Goal: Transaction & Acquisition: Purchase product/service

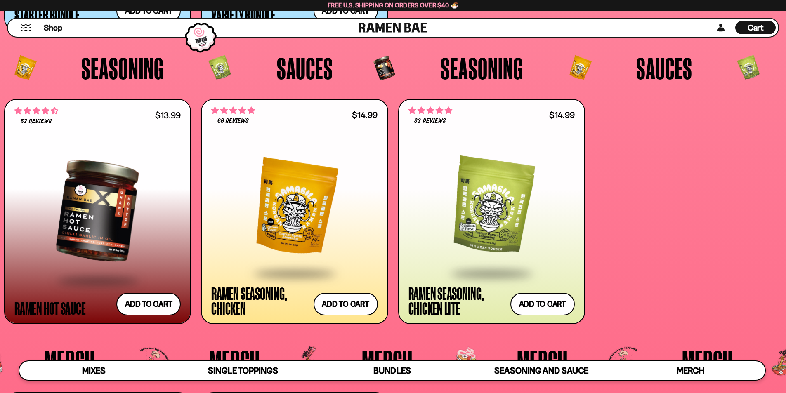
scroll to position [2354, 0]
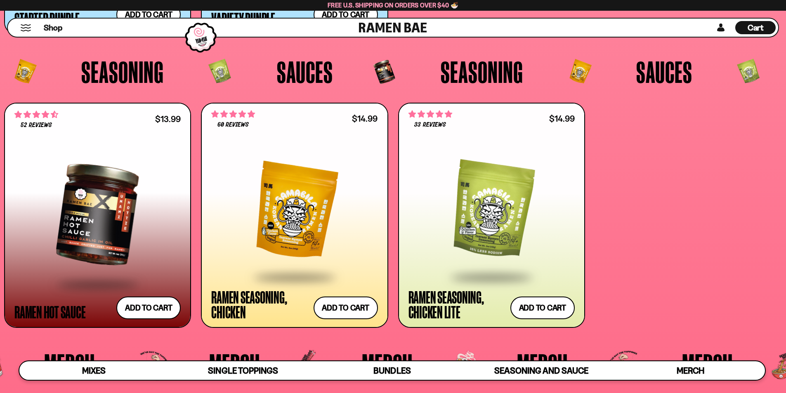
click at [300, 213] on div at bounding box center [294, 211] width 166 height 132
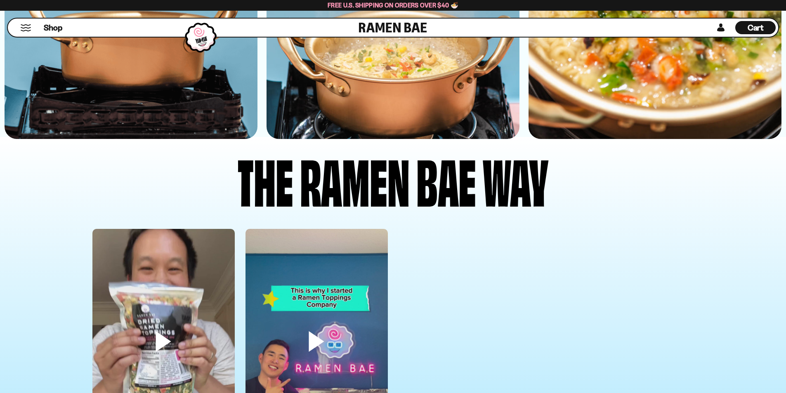
scroll to position [2332, 0]
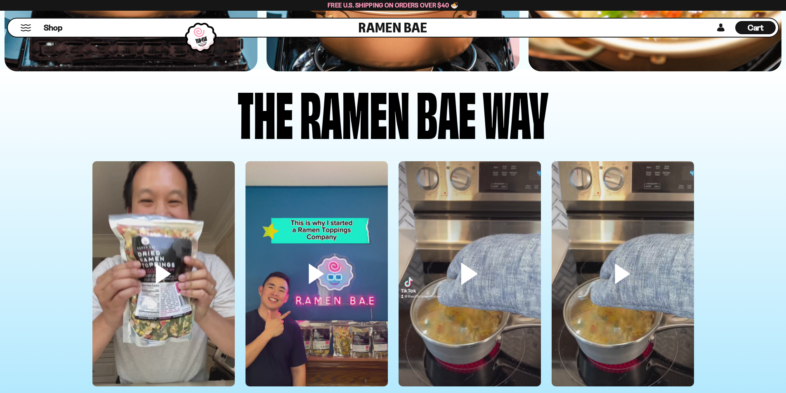
click at [469, 272] on video at bounding box center [470, 287] width 142 height 253
click at [625, 270] on video at bounding box center [623, 287] width 142 height 253
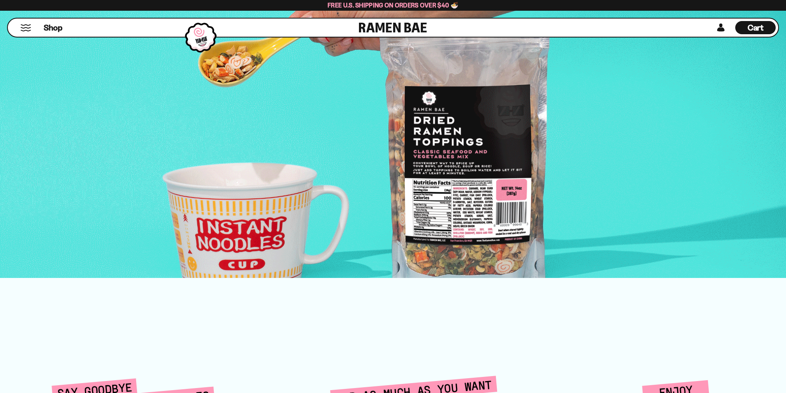
scroll to position [0, 0]
